Goal: Task Accomplishment & Management: Use online tool/utility

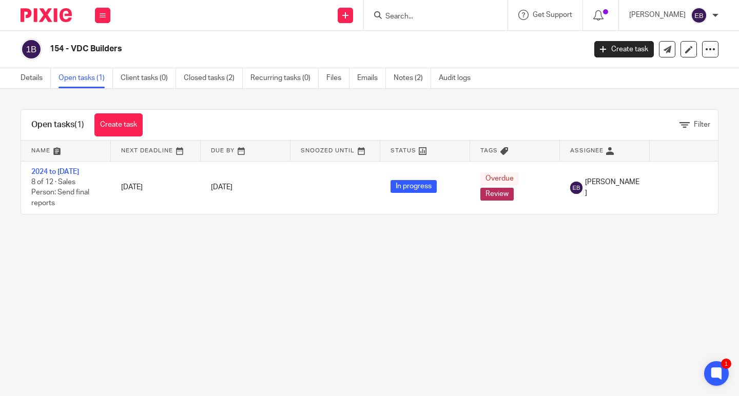
click at [417, 16] on input "Search" at bounding box center [430, 16] width 92 height 9
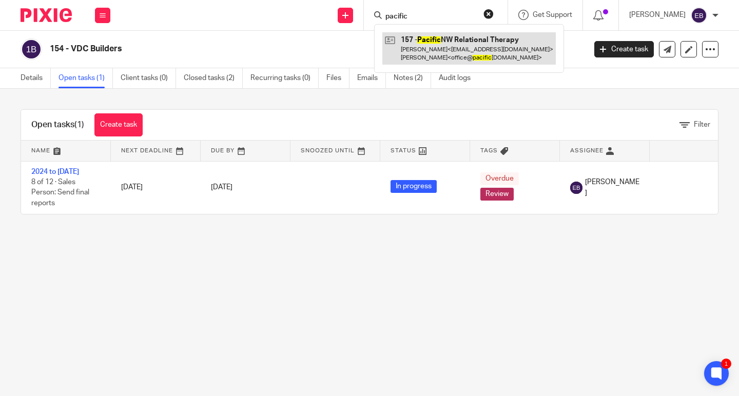
type input "pacific"
click at [413, 47] on link at bounding box center [468, 48] width 173 height 32
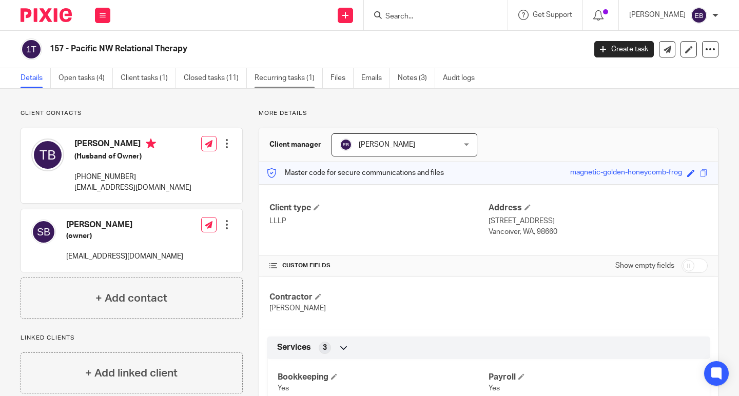
click at [281, 81] on link "Recurring tasks (1)" at bounding box center [288, 78] width 68 height 20
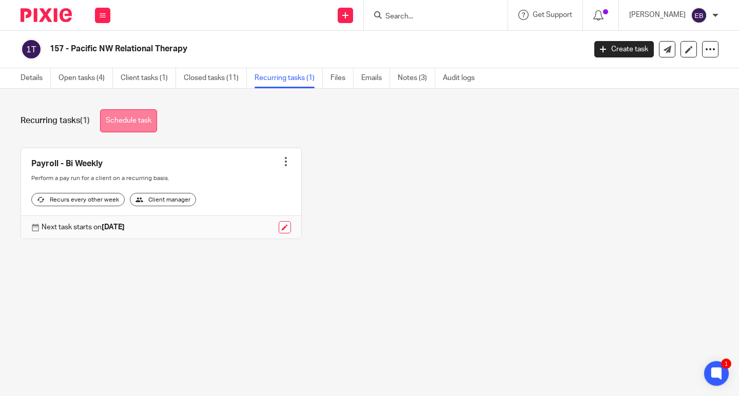
click at [132, 119] on link "Schedule task" at bounding box center [128, 120] width 57 height 23
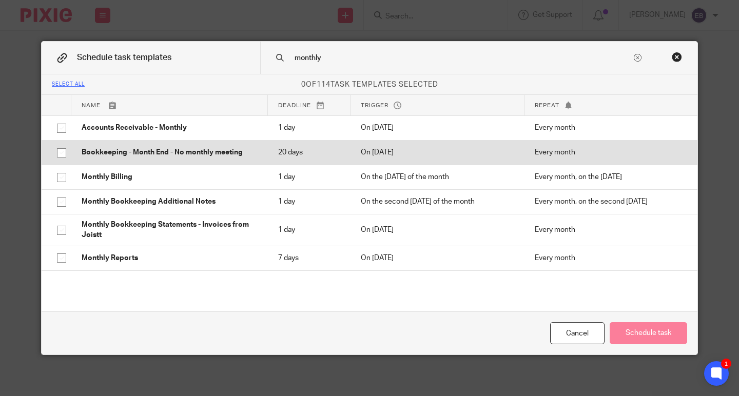
type input "monthly"
click at [221, 152] on p "Bookkeeping - Month End - No monthly meeting" at bounding box center [170, 152] width 176 height 10
checkbox input "true"
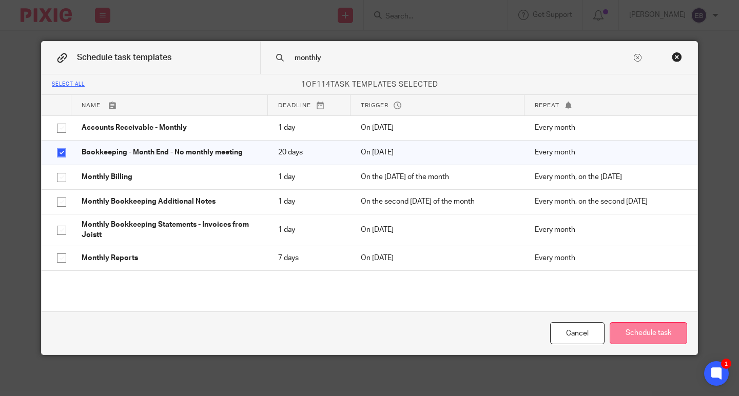
click at [637, 336] on button "Schedule task" at bounding box center [648, 333] width 77 height 22
